Goal: Information Seeking & Learning: Learn about a topic

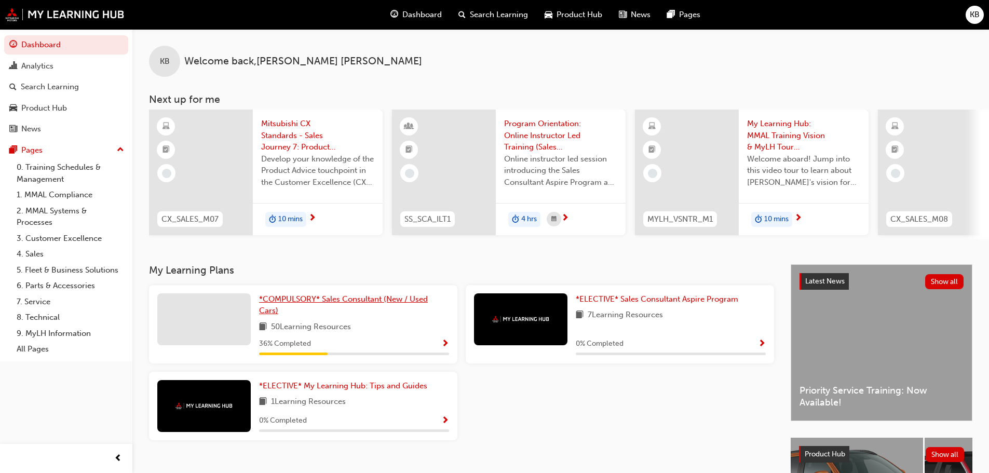
click at [335, 306] on span "*COMPULSORY* Sales Consultant (New / Used Cars)" at bounding box center [343, 304] width 169 height 21
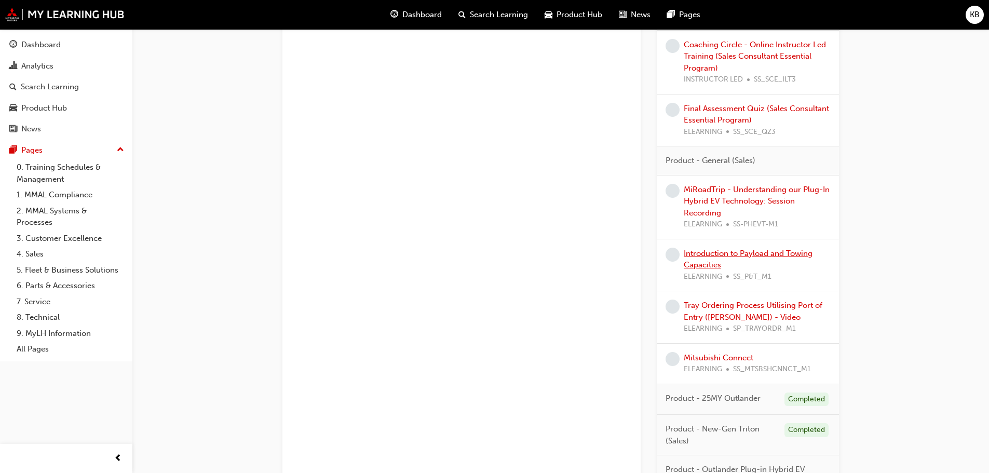
scroll to position [1453, 0]
click at [714, 357] on link "Mitsubishi Connect" at bounding box center [719, 356] width 70 height 9
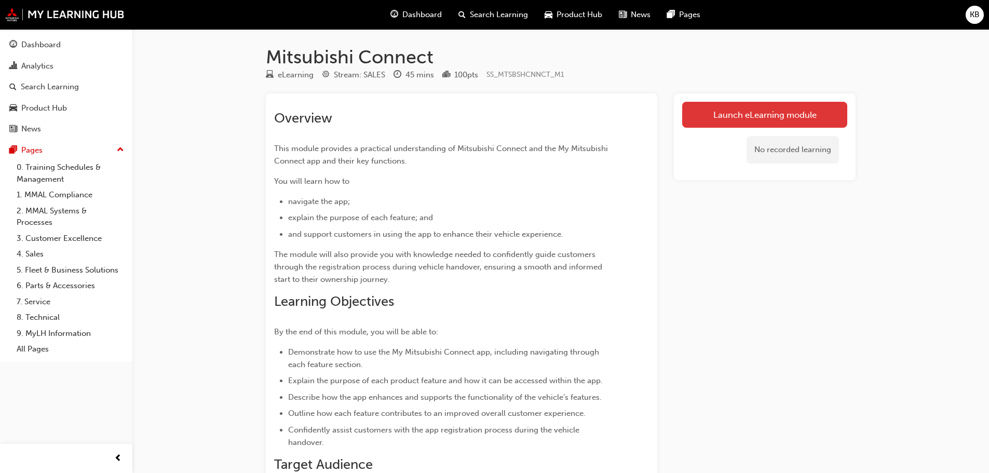
click at [723, 113] on link "Launch eLearning module" at bounding box center [764, 115] width 165 height 26
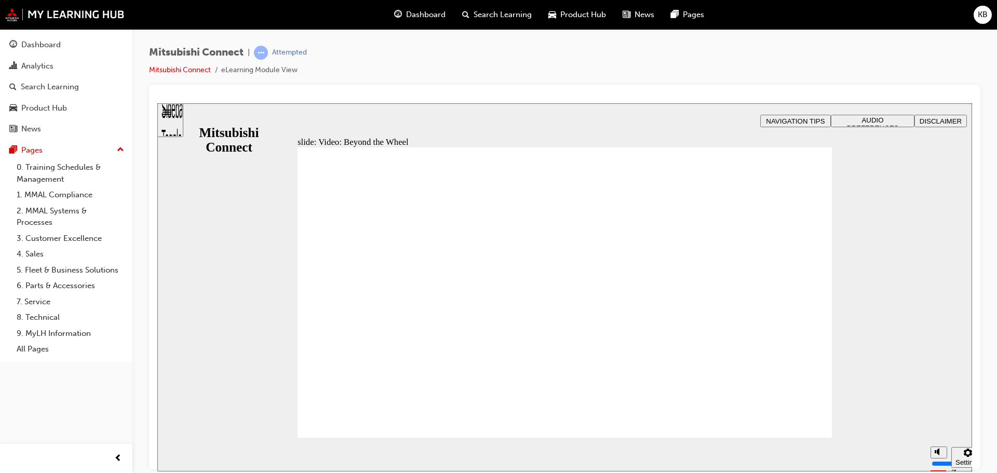
drag, startPoint x: 915, startPoint y: 416, endPoint x: 915, endPoint y: 423, distance: 6.2
type input "5"
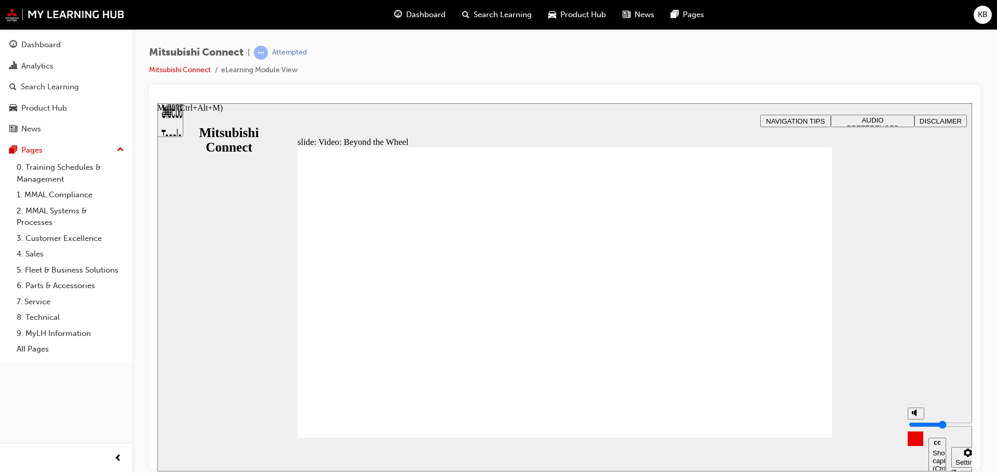
click at [915, 423] on input "volume" at bounding box center [941, 424] width 67 height 8
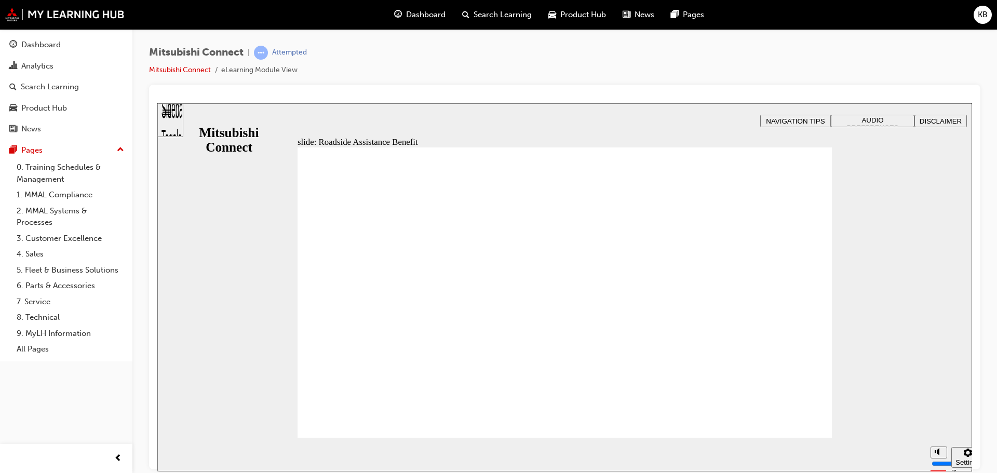
checkbox input "true"
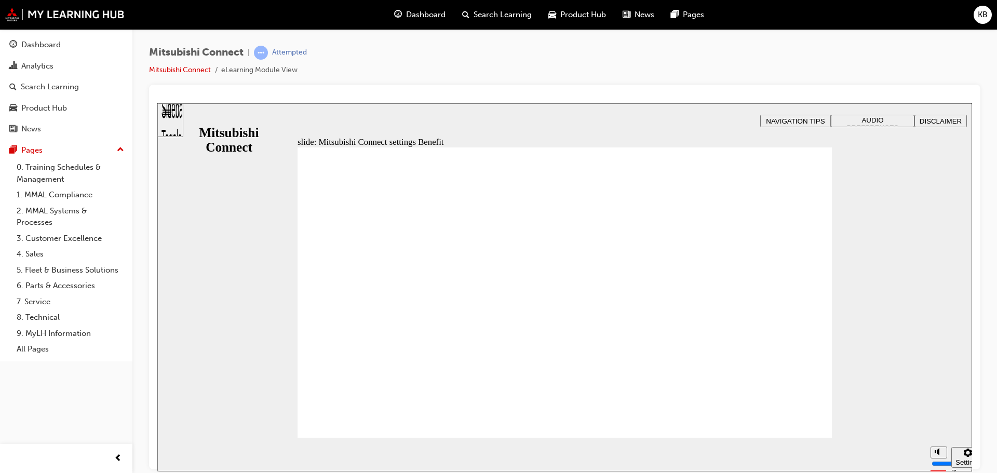
radio input "true"
drag, startPoint x: 320, startPoint y: 285, endPoint x: 367, endPoint y: 409, distance: 132.9
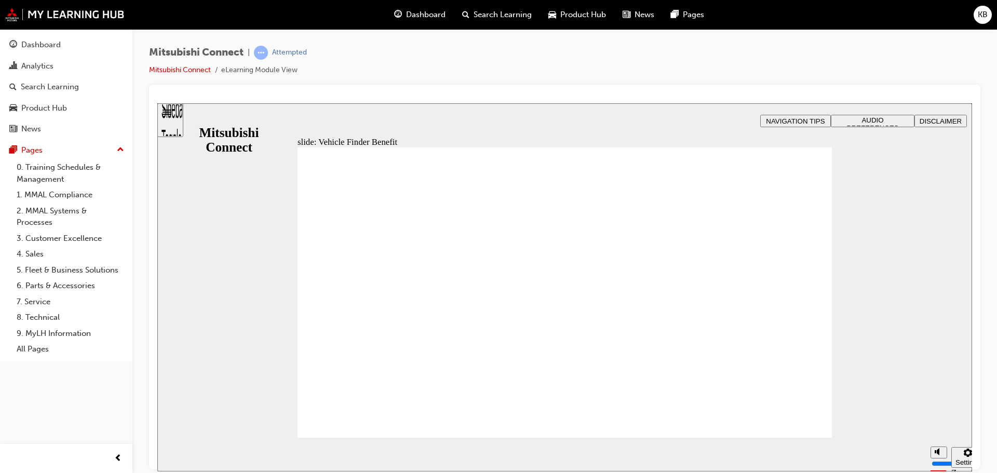
checkbox input "true"
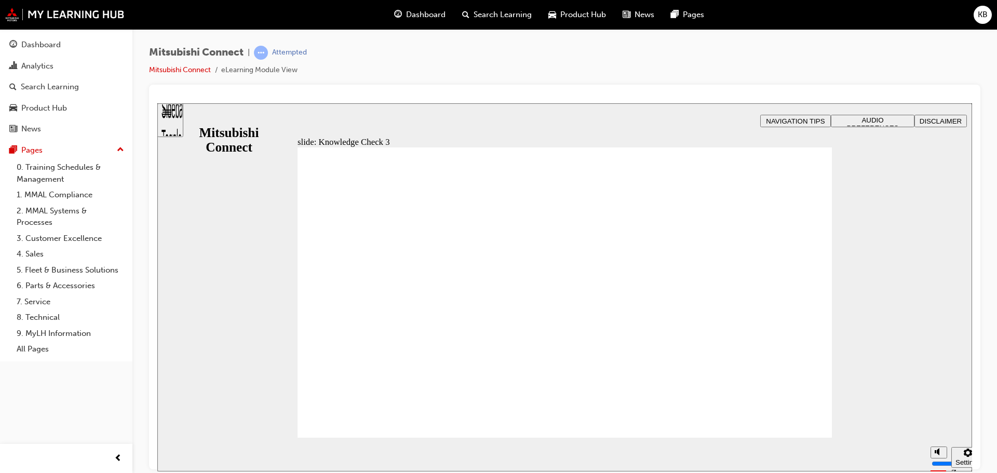
checkbox input "false"
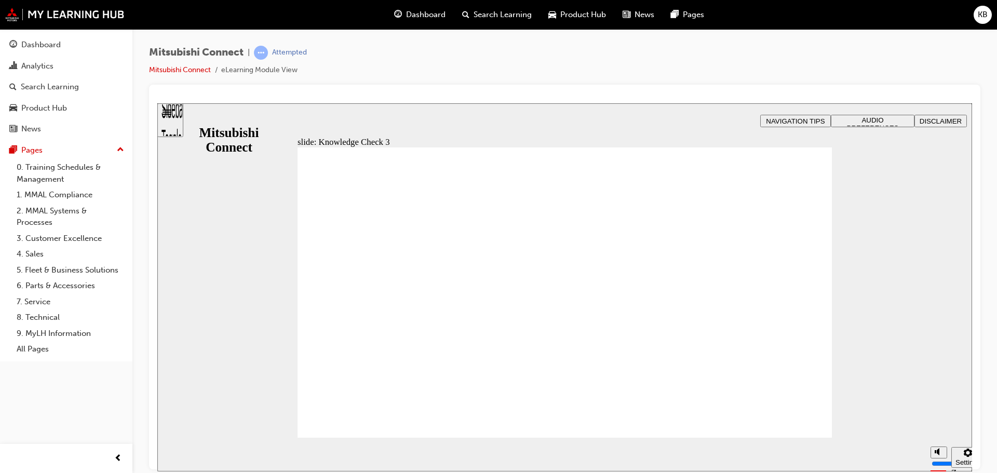
checkbox input "true"
drag, startPoint x: 318, startPoint y: 313, endPoint x: 321, endPoint y: 347, distance: 34.4
checkbox input "true"
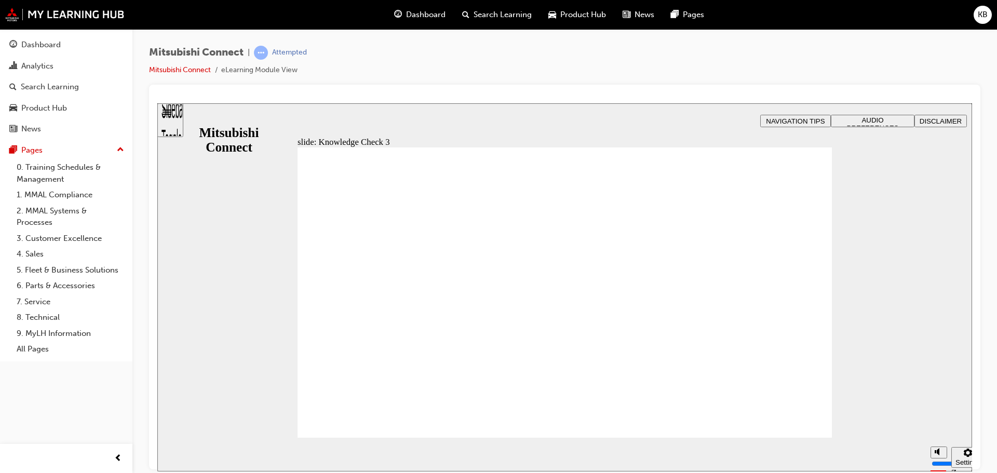
checkbox input "false"
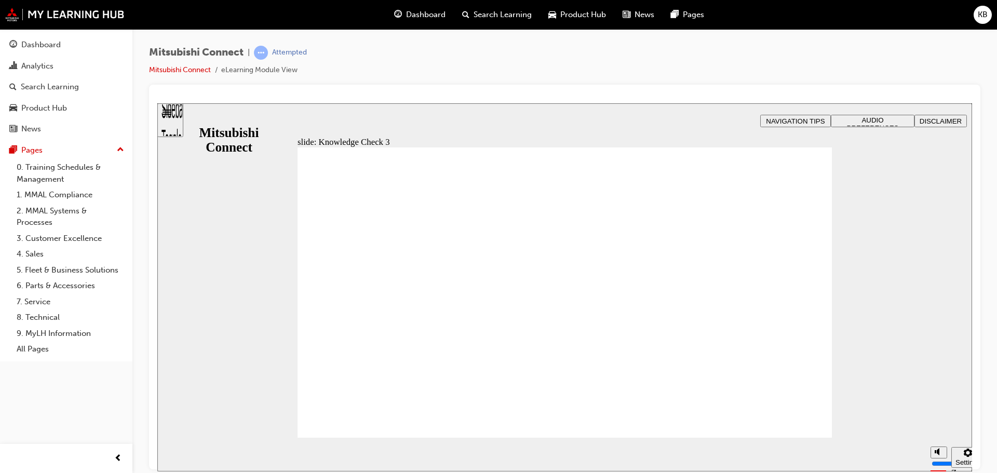
checkbox input "true"
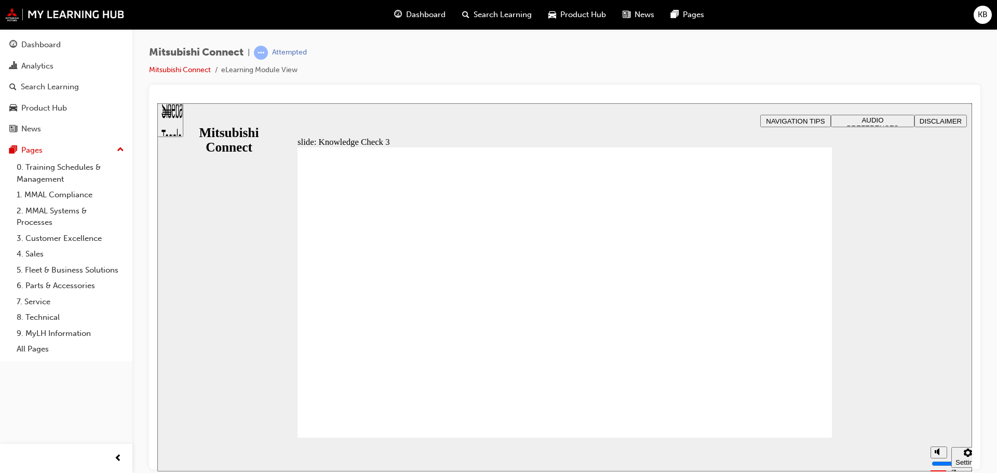
drag, startPoint x: 462, startPoint y: 420, endPoint x: 454, endPoint y: 417, distance: 9.4
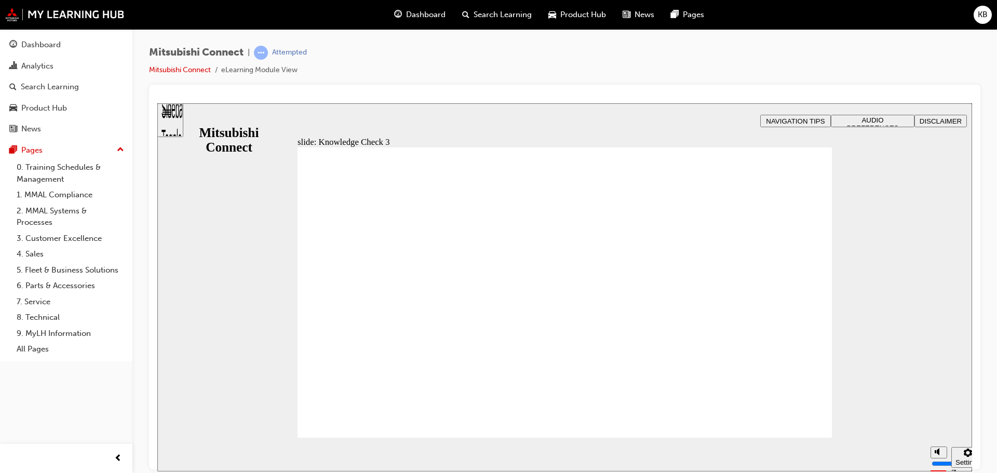
checkbox input "false"
checkbox input "true"
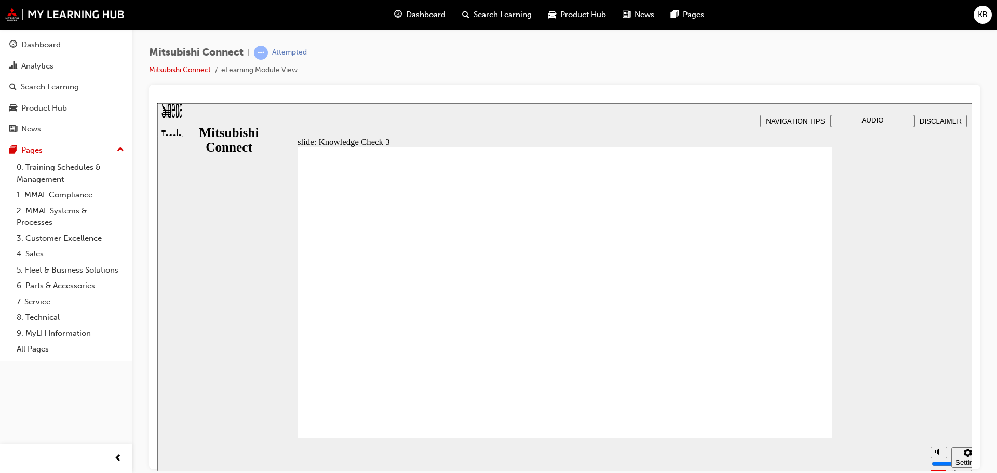
drag, startPoint x: 437, startPoint y: 424, endPoint x: 346, endPoint y: 374, distance: 103.8
checkbox input "false"
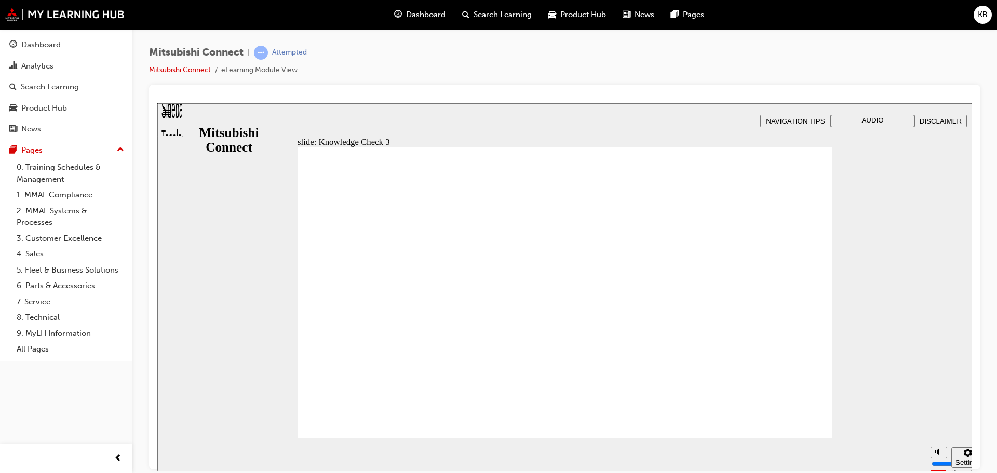
checkbox input "false"
checkbox input "true"
drag, startPoint x: 315, startPoint y: 308, endPoint x: 321, endPoint y: 299, distance: 10.5
checkbox input "true"
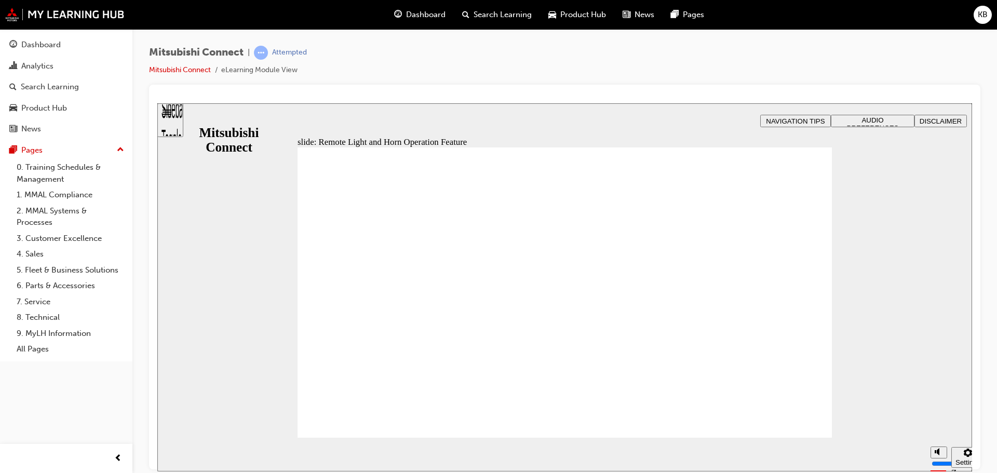
radio input "true"
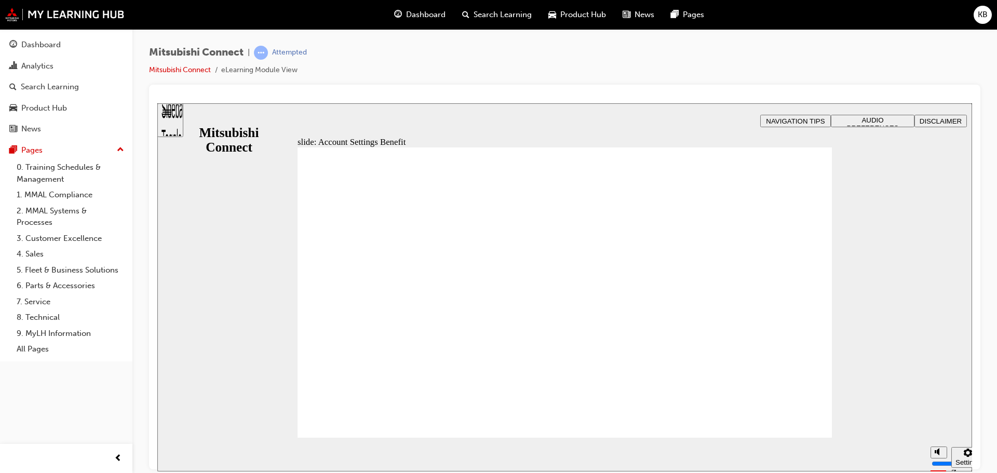
checkbox input "true"
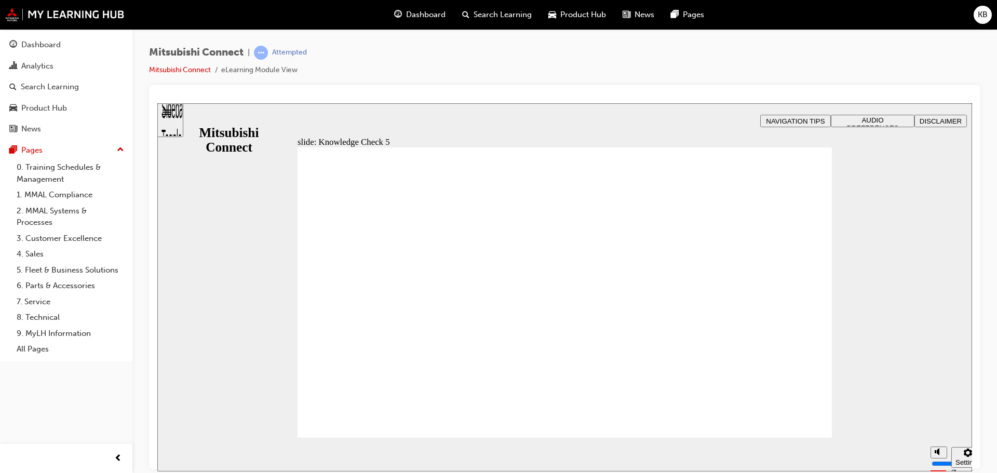
checkbox input "false"
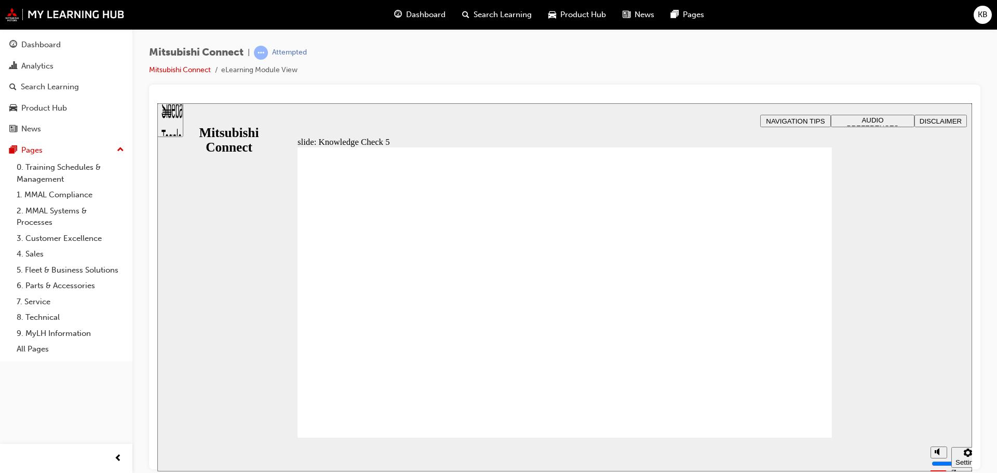
checkbox input "false"
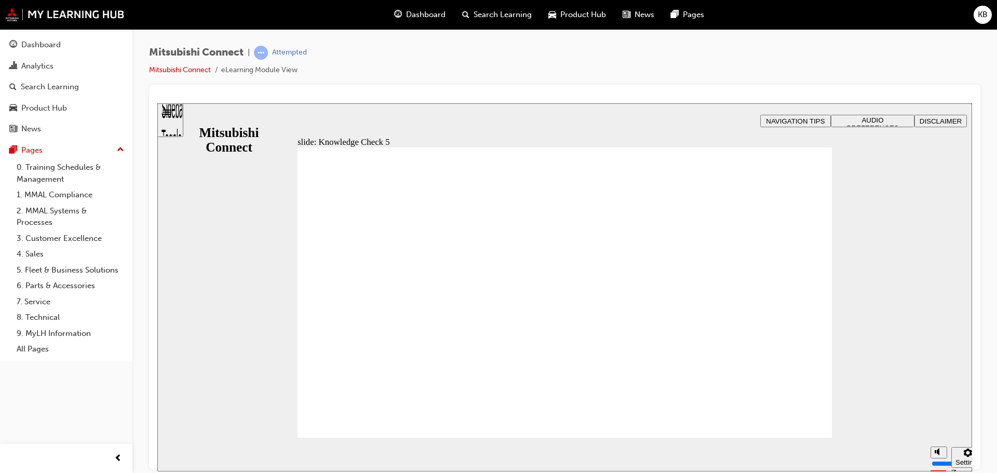
checkbox input "false"
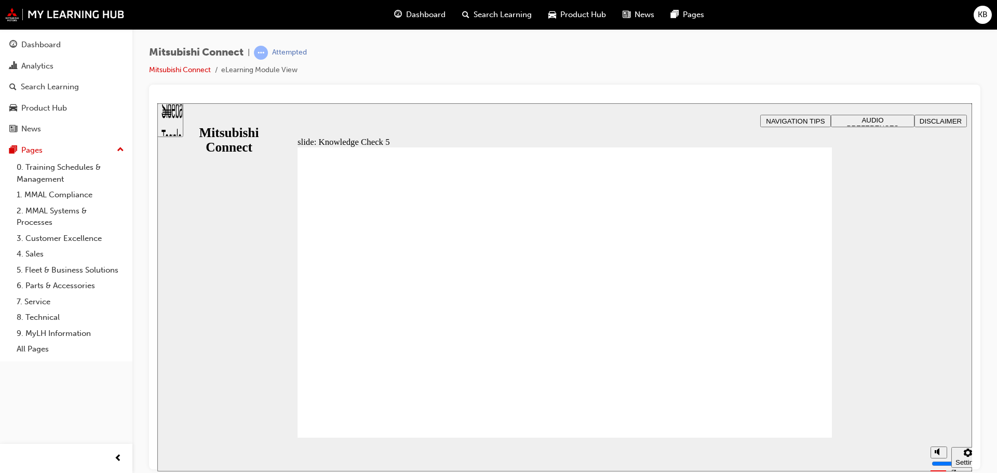
checkbox input "false"
drag, startPoint x: 325, startPoint y: 283, endPoint x: 357, endPoint y: 410, distance: 130.5
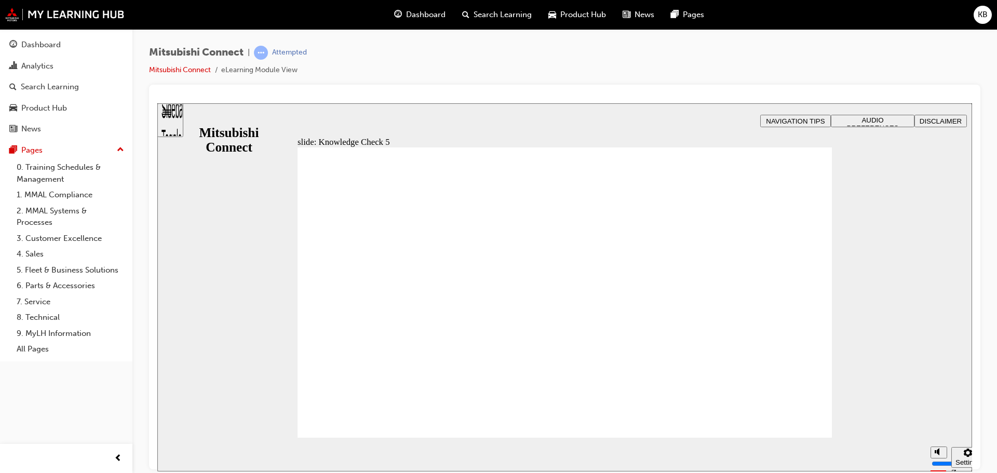
checkbox input "false"
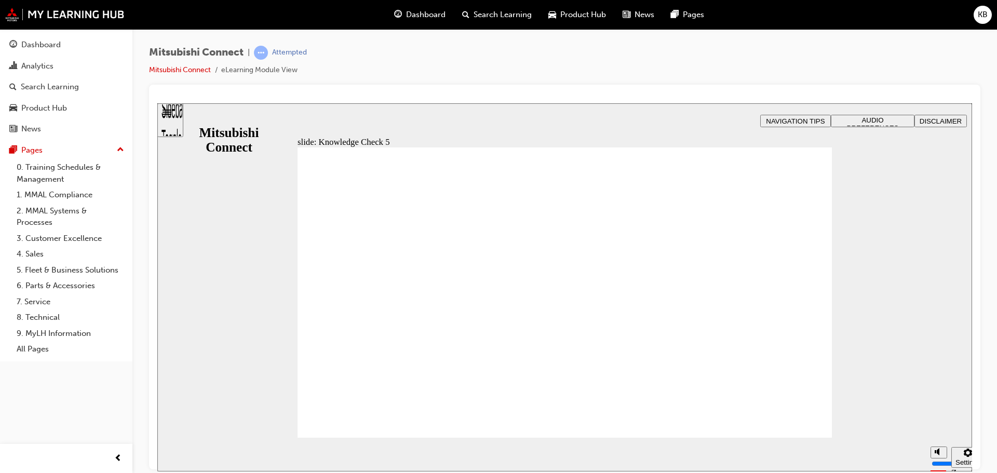
checkbox input "false"
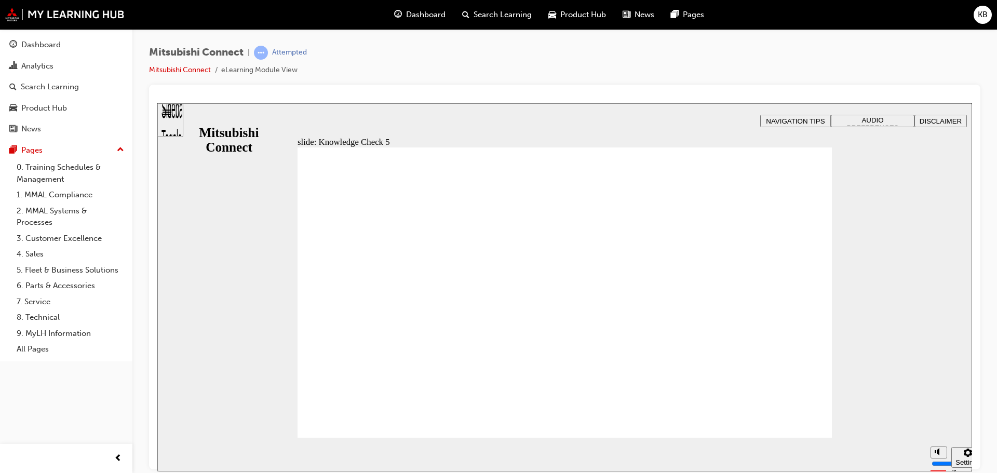
checkbox input "false"
checkbox input "true"
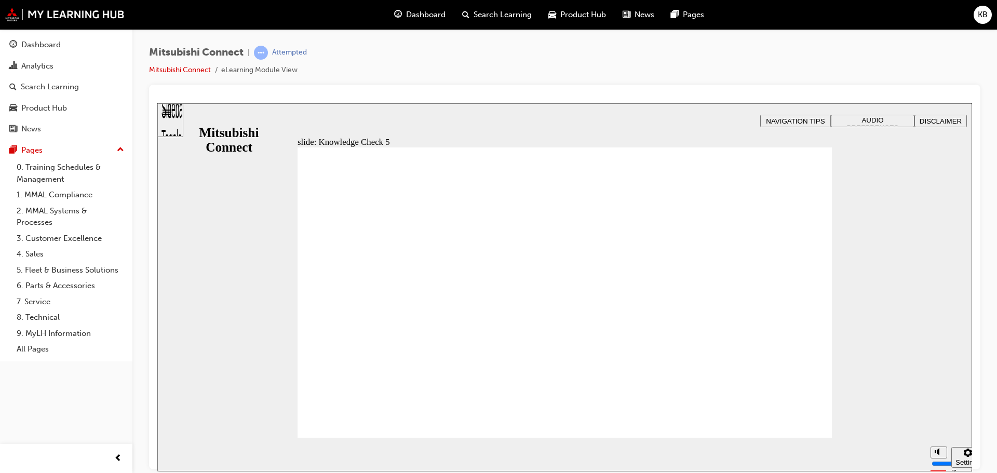
drag, startPoint x: 442, startPoint y: 415, endPoint x: 320, endPoint y: 299, distance: 167.8
checkbox input "false"
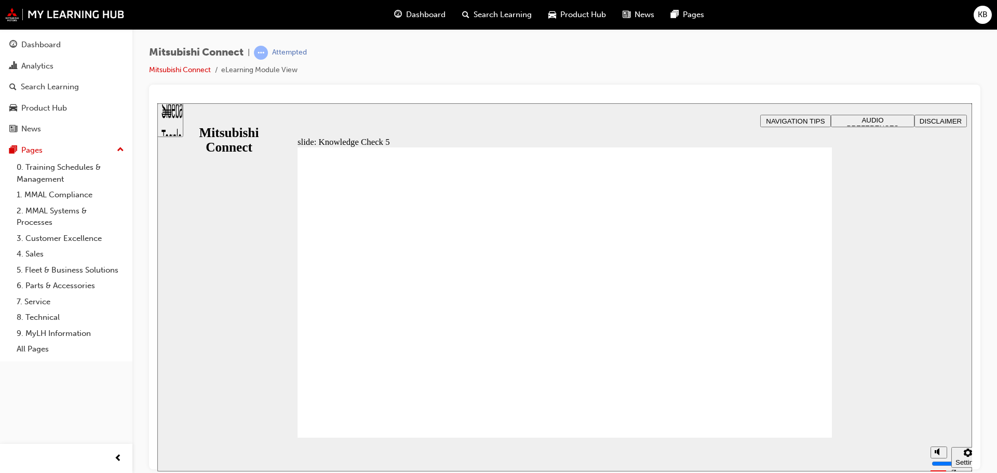
checkbox input "true"
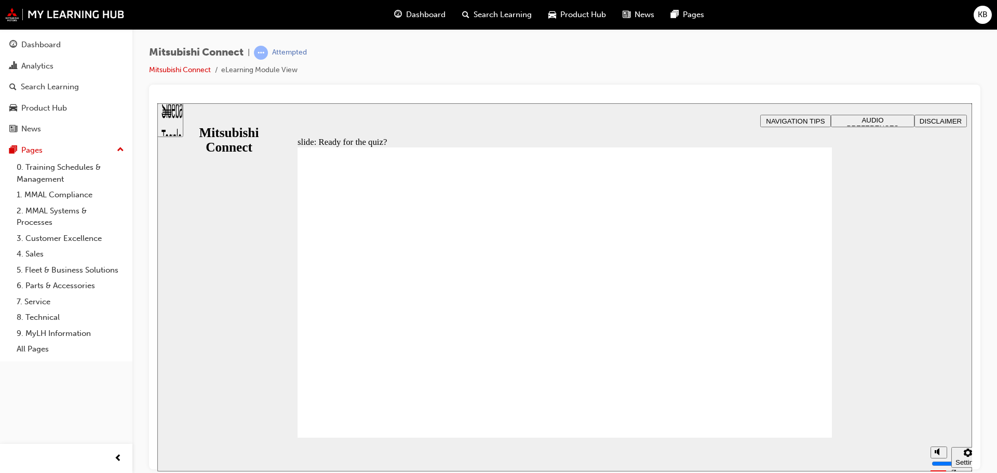
radio input "true"
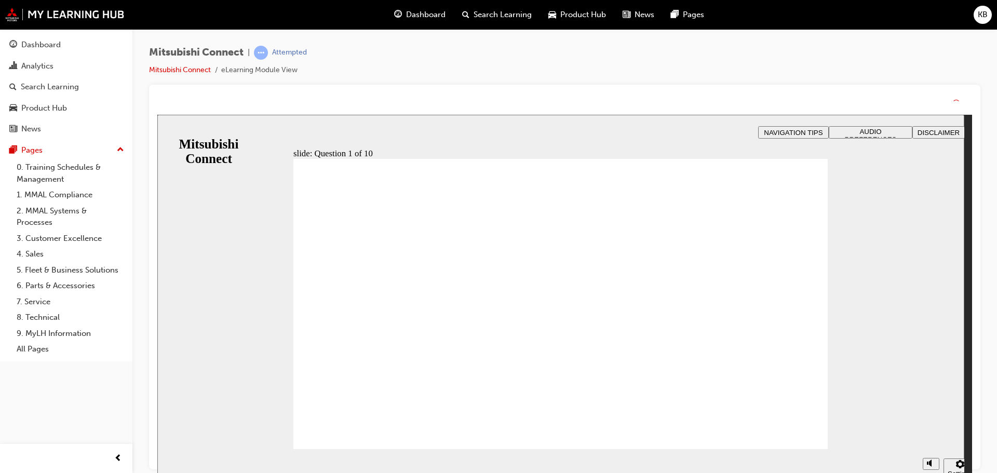
drag, startPoint x: 576, startPoint y: 367, endPoint x: 573, endPoint y: 378, distance: 10.7
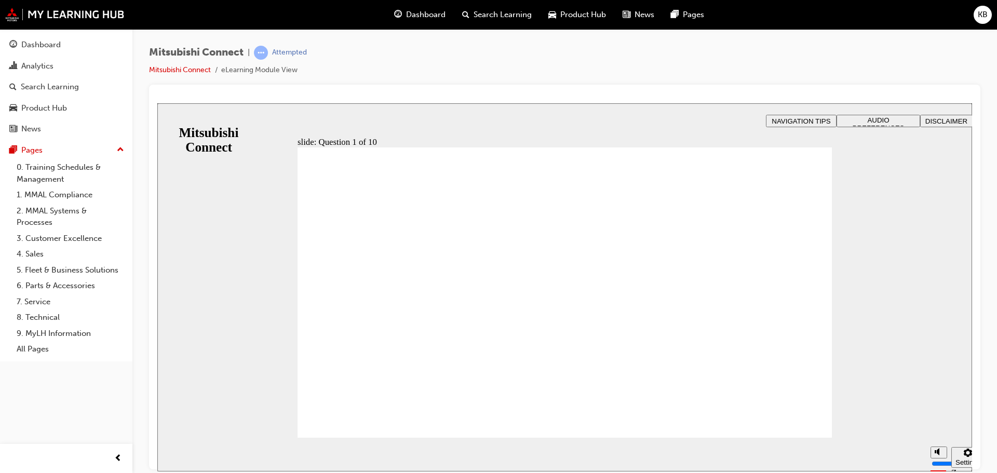
checkbox input "true"
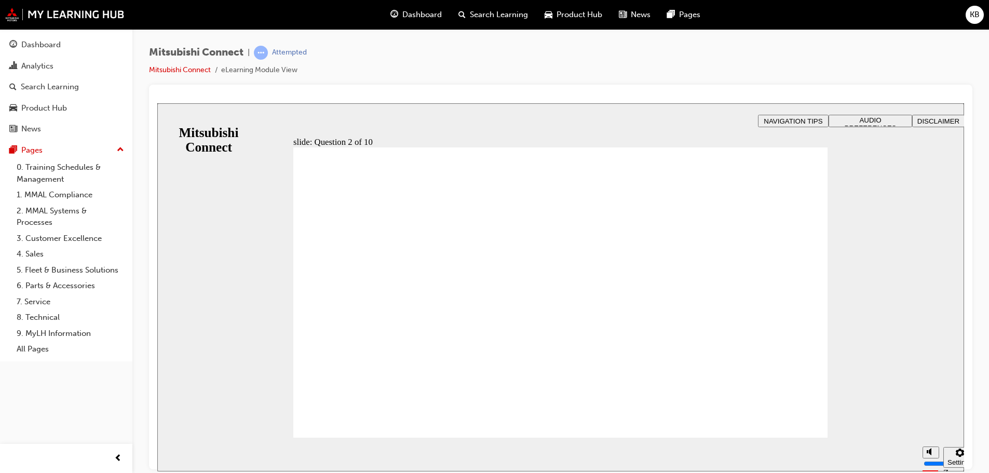
checkbox input "true"
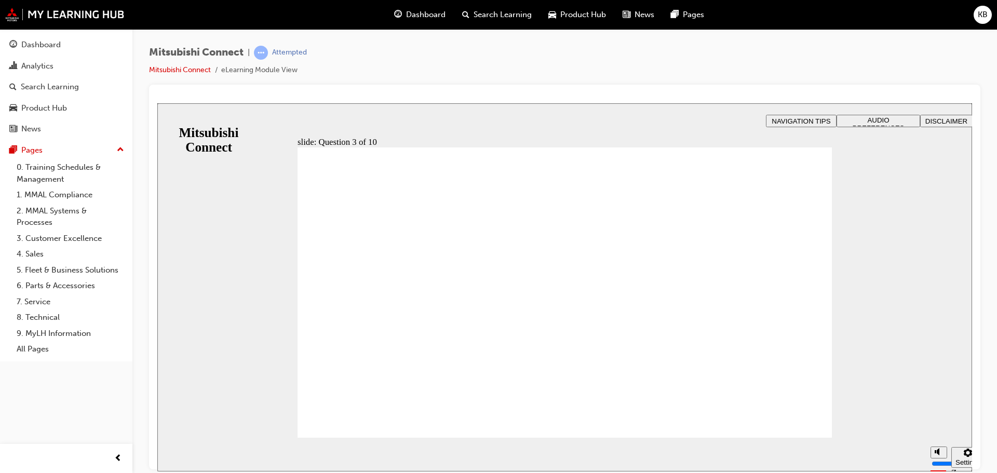
radio input "true"
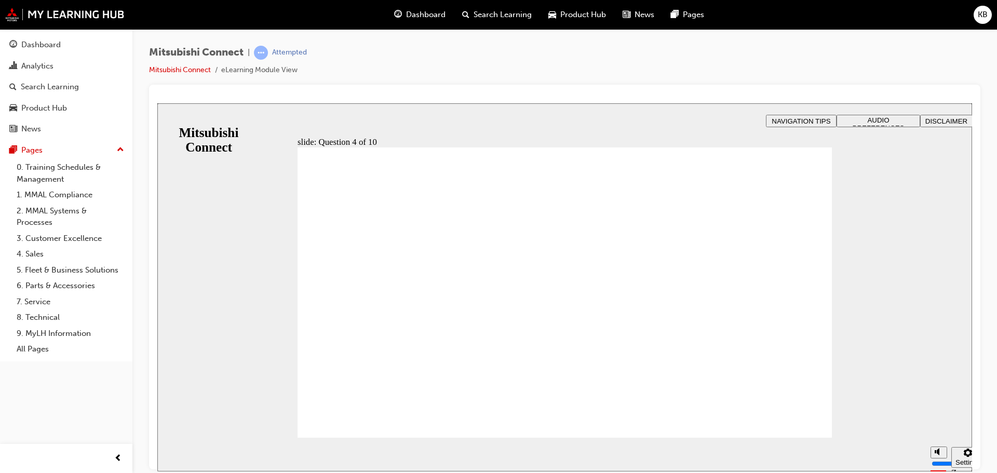
checkbox input "true"
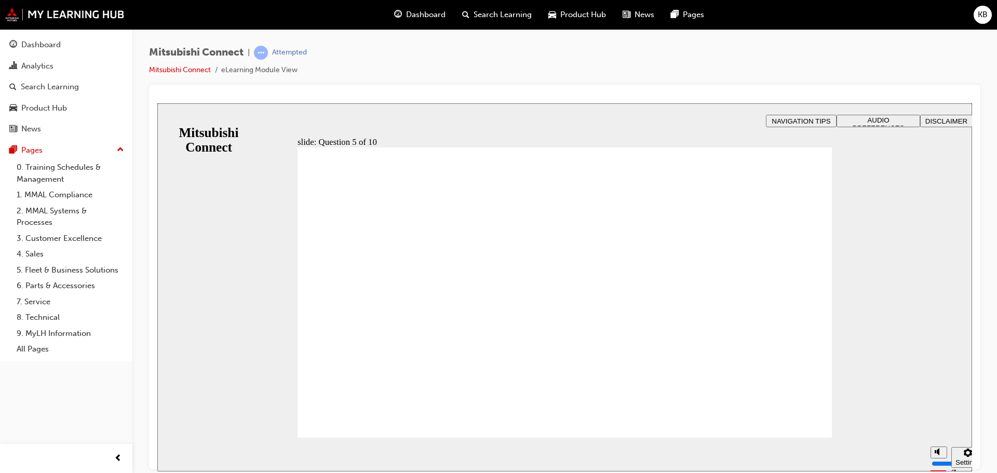
checkbox input "true"
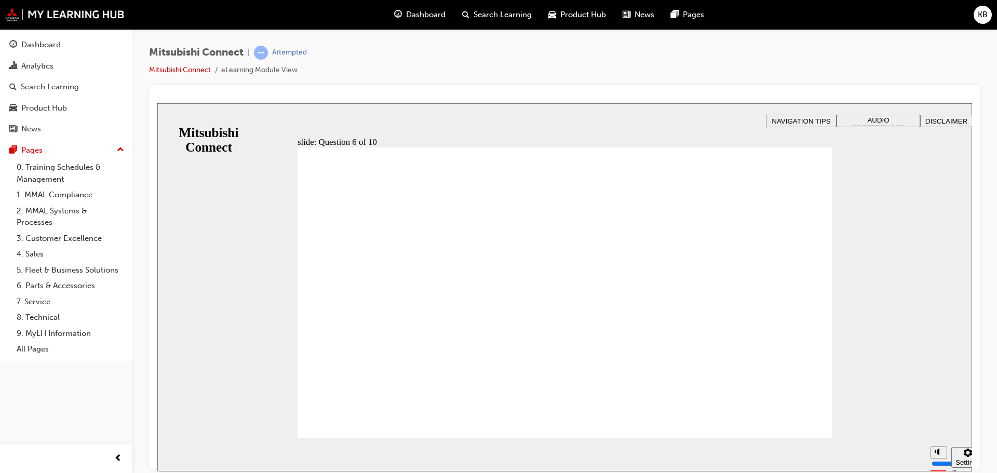
checkbox input "true"
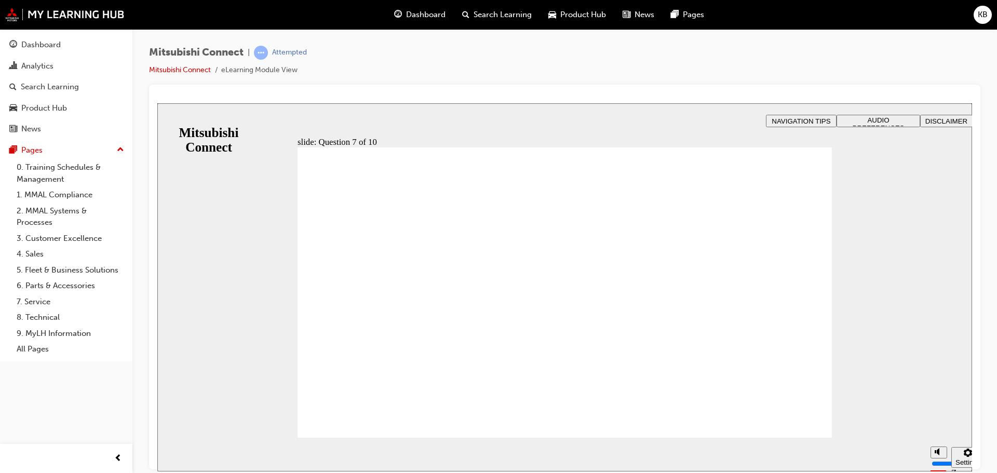
checkbox input "true"
radio input "true"
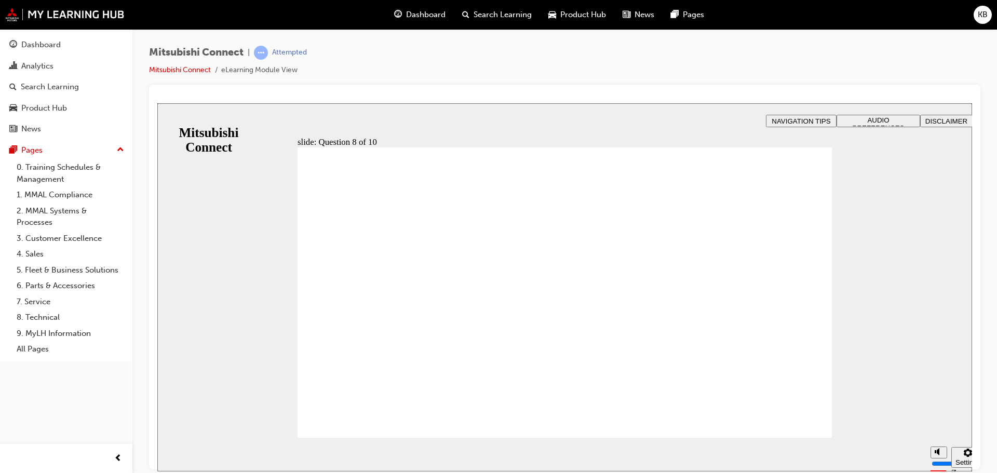
radio input "true"
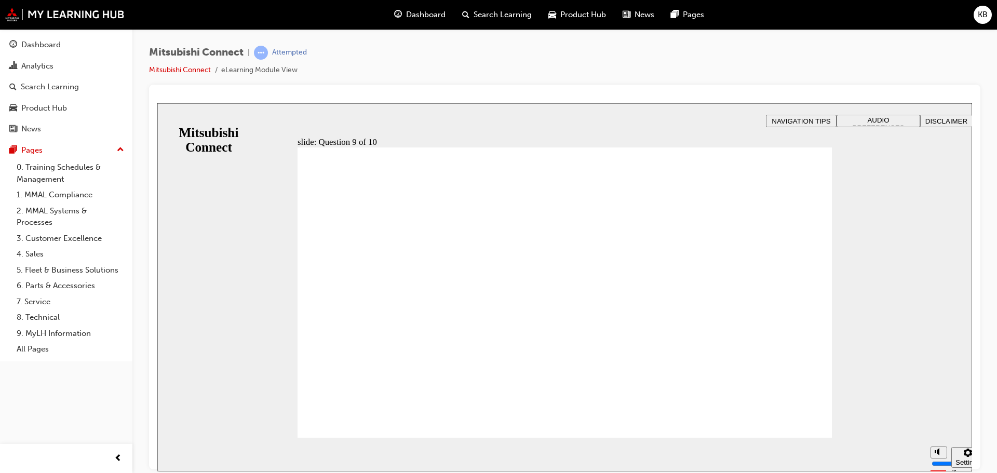
checkbox input "true"
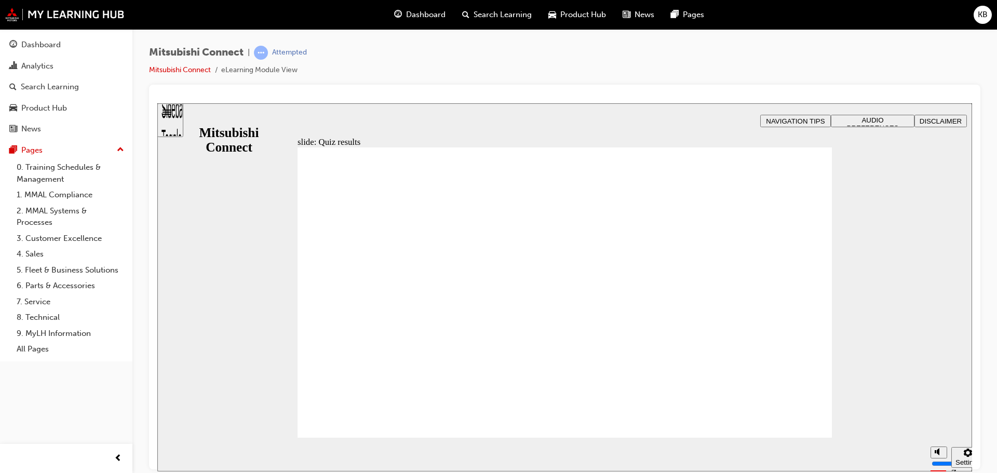
drag, startPoint x: 817, startPoint y: 413, endPoint x: 810, endPoint y: 412, distance: 7.3
click at [45, 50] on div "Dashboard" at bounding box center [40, 45] width 39 height 12
